Goal: Check status: Check status

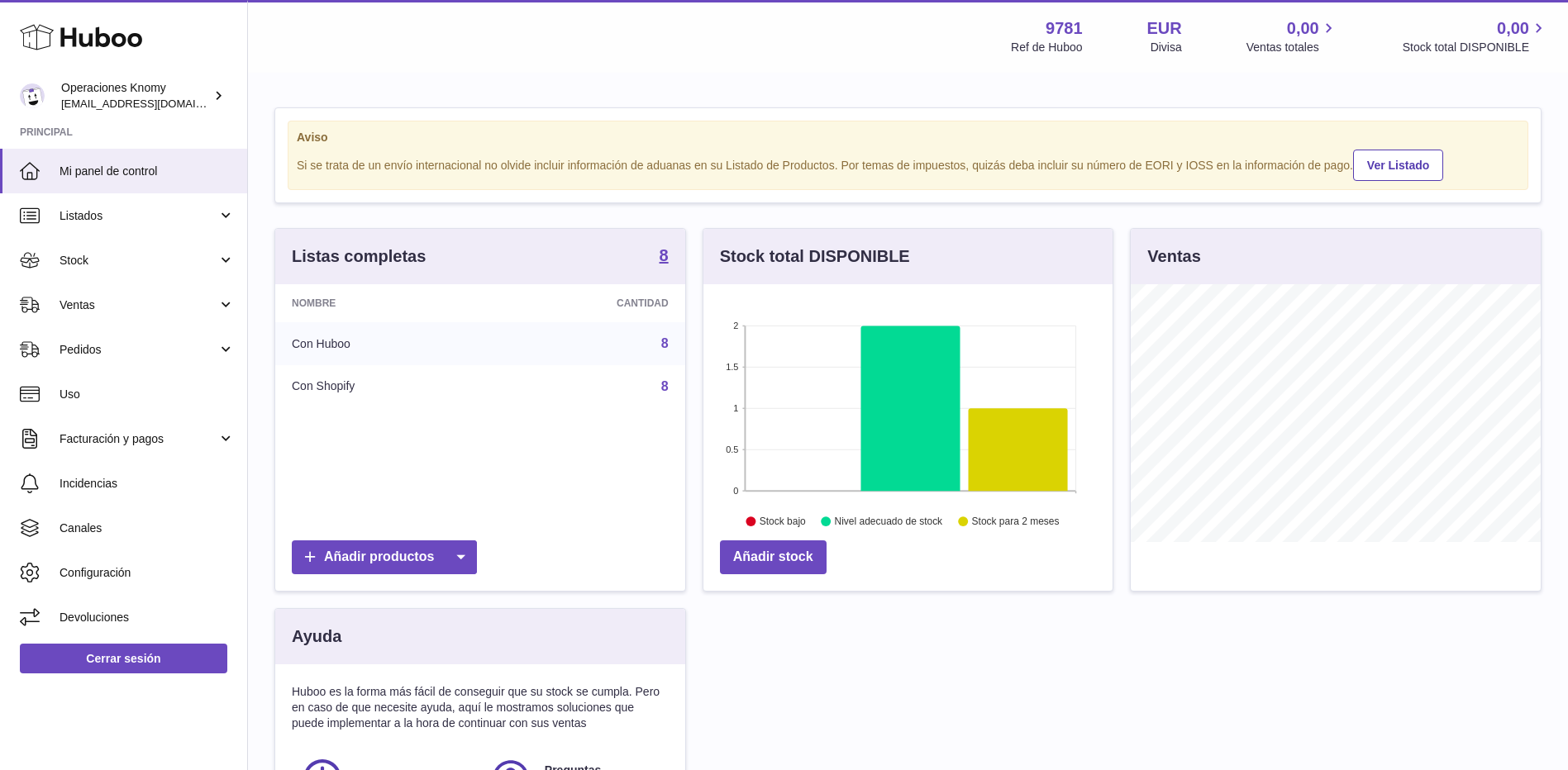
scroll to position [258, 409]
